Goal: Find specific page/section: Find specific page/section

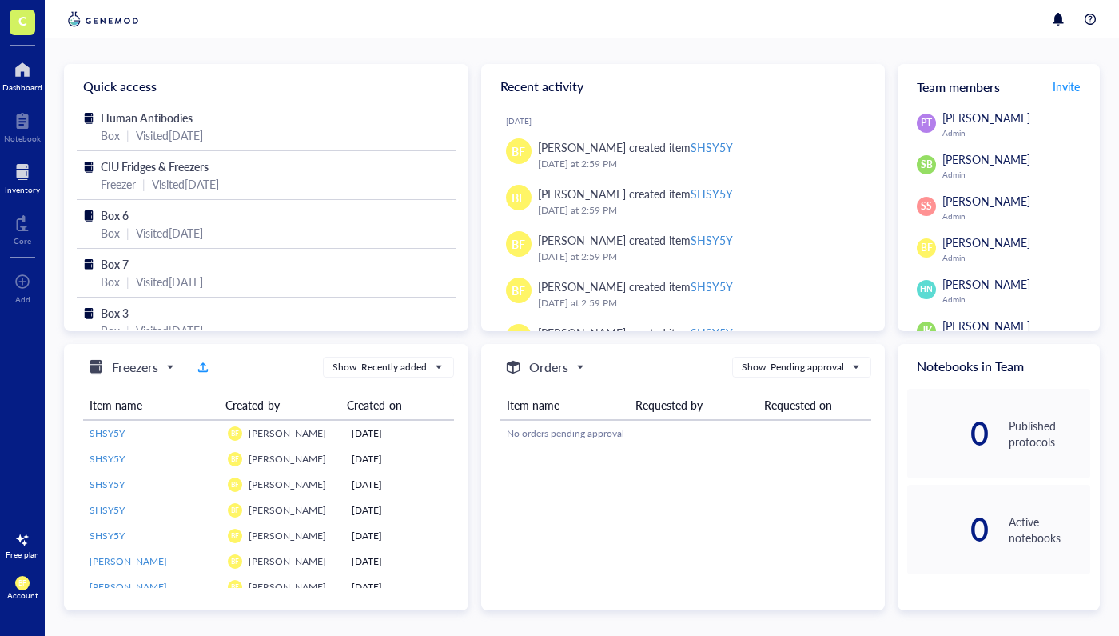
click at [21, 166] on div at bounding box center [22, 172] width 35 height 26
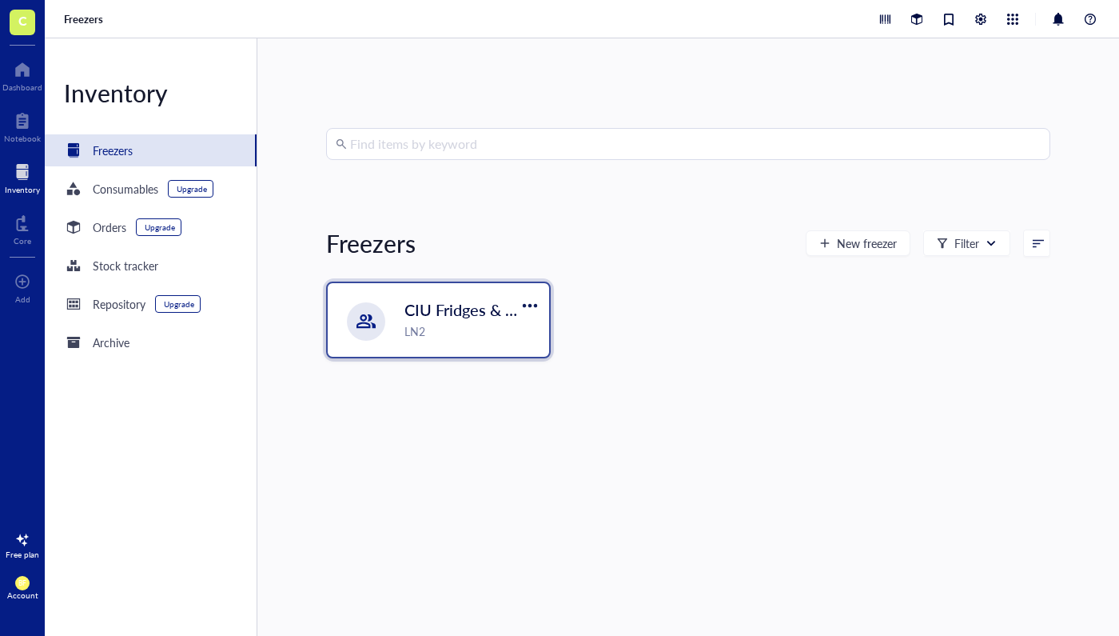
click at [442, 324] on div "LN2" at bounding box center [472, 331] width 135 height 18
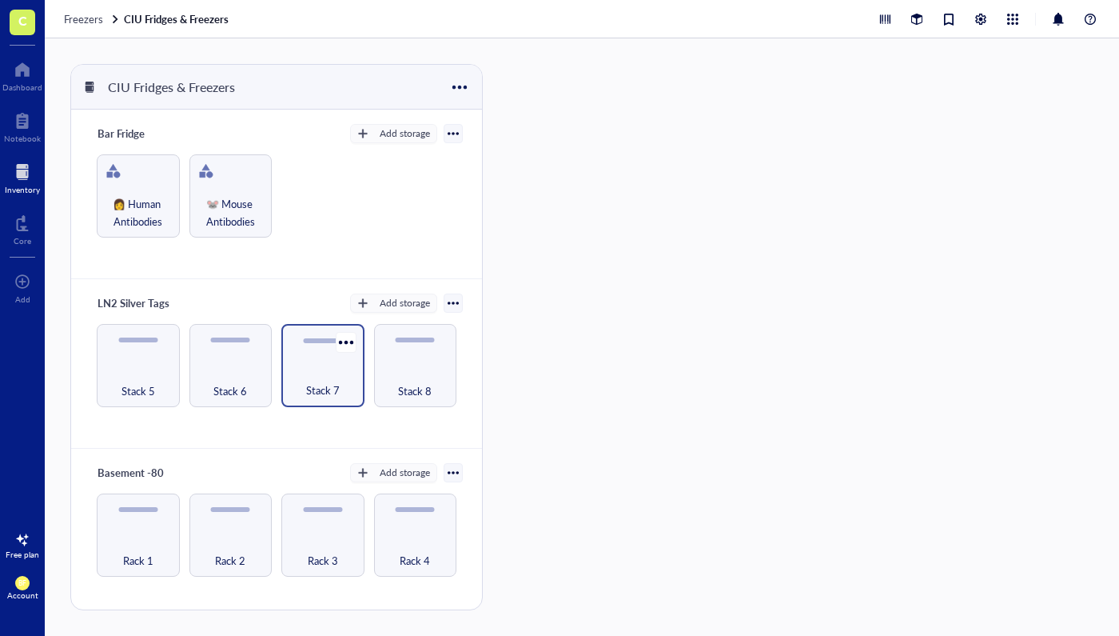
click at [306, 358] on div "Stack 7" at bounding box center [322, 365] width 83 height 83
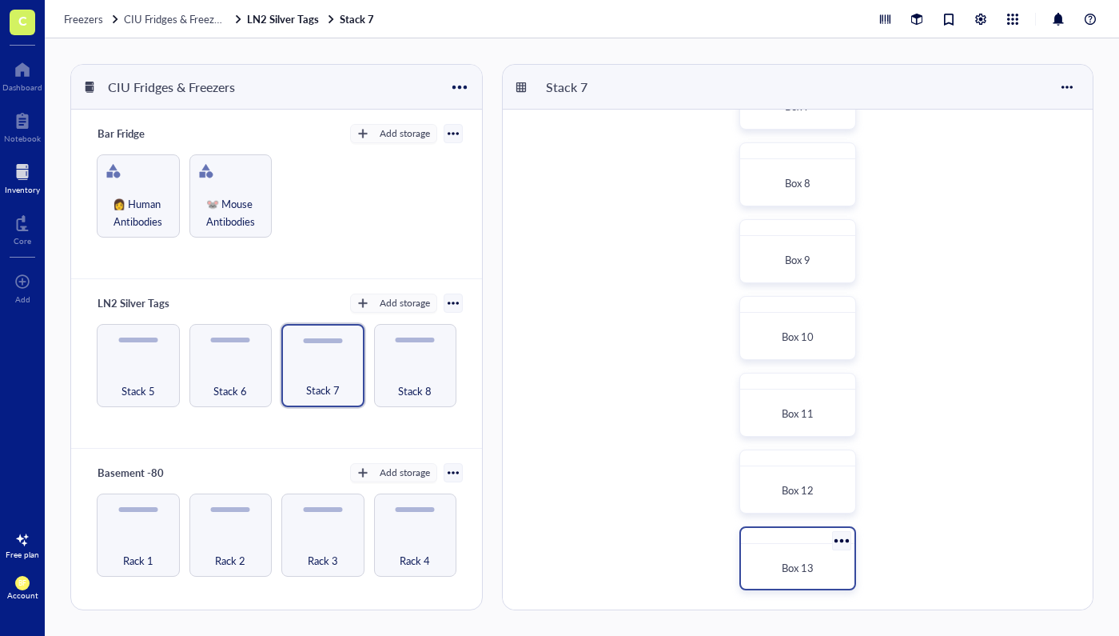
click at [784, 538] on div at bounding box center [798, 536] width 114 height 16
